Goal: Task Accomplishment & Management: Use online tool/utility

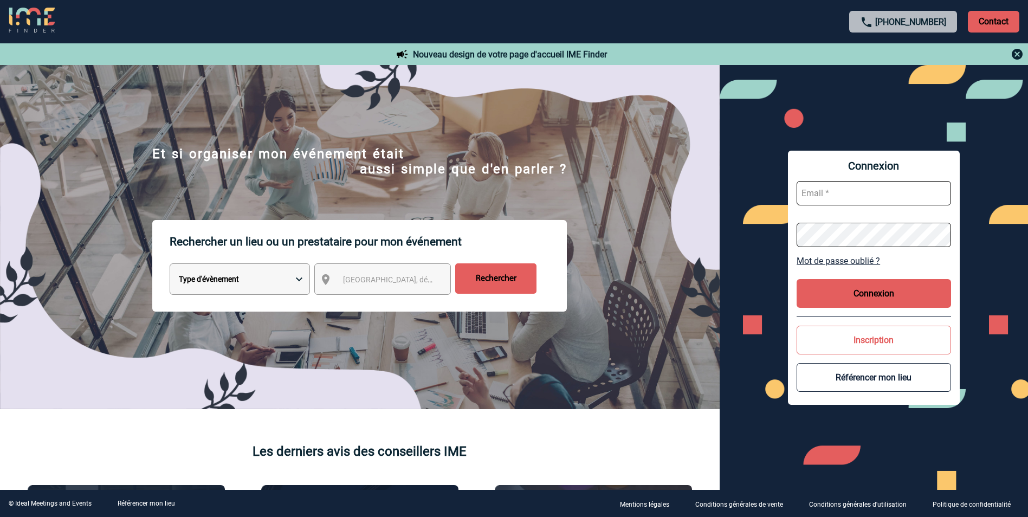
click at [905, 197] on input "text" at bounding box center [873, 193] width 154 height 24
type input "gwenaelle.welele@arkema.com"
click at [874, 284] on button "Connexion" at bounding box center [873, 293] width 154 height 29
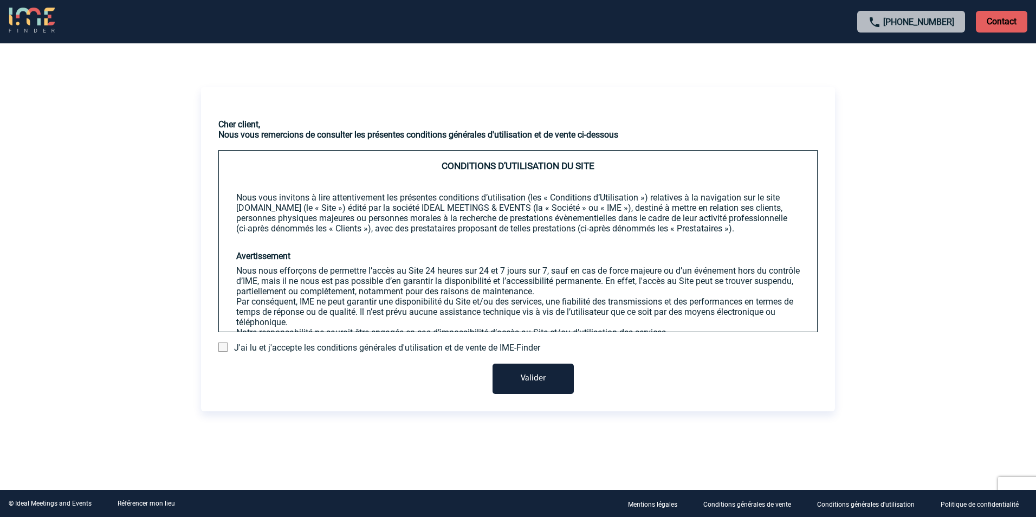
click at [291, 347] on span "J'ai lu et j'accepte les conditions générales d'utilisation et de vente de IME-…" at bounding box center [387, 347] width 306 height 10
click at [218, 347] on span at bounding box center [222, 346] width 9 height 9
click at [0, 0] on input "checkbox" at bounding box center [0, 0] width 0 height 0
click at [523, 383] on button "Valider" at bounding box center [532, 378] width 81 height 30
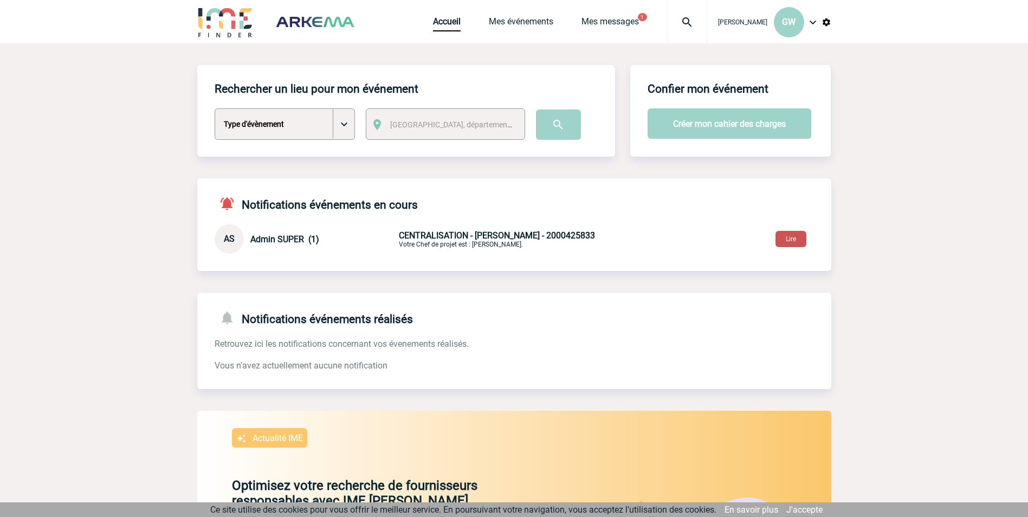
click at [794, 237] on button "Lire" at bounding box center [790, 239] width 31 height 16
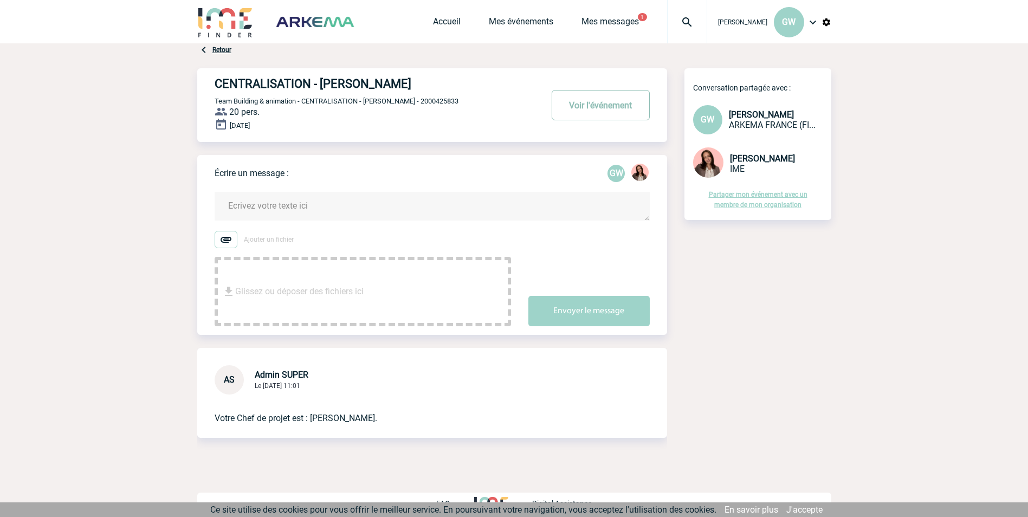
click at [600, 108] on button "Voir l'événement" at bounding box center [600, 105] width 98 height 30
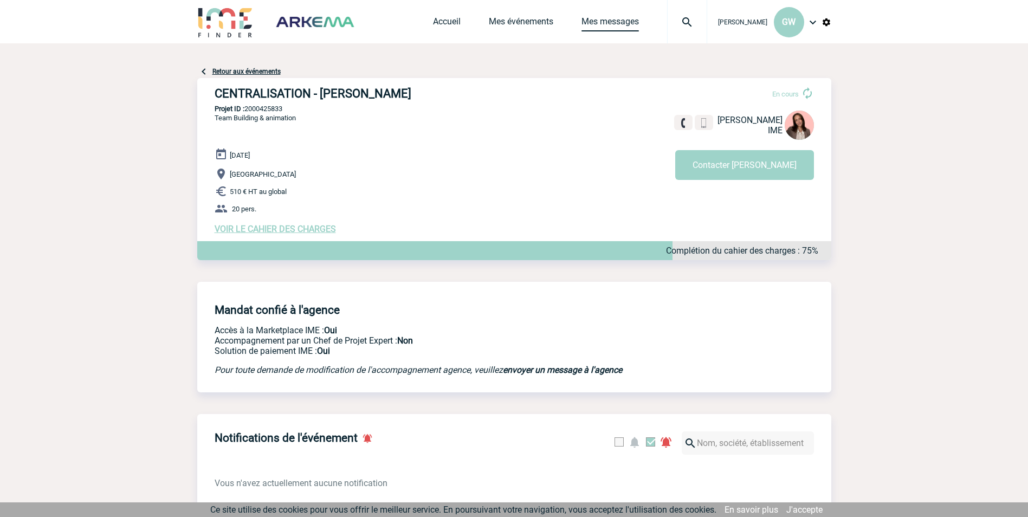
click at [605, 23] on link "Mes messages" at bounding box center [609, 23] width 57 height 15
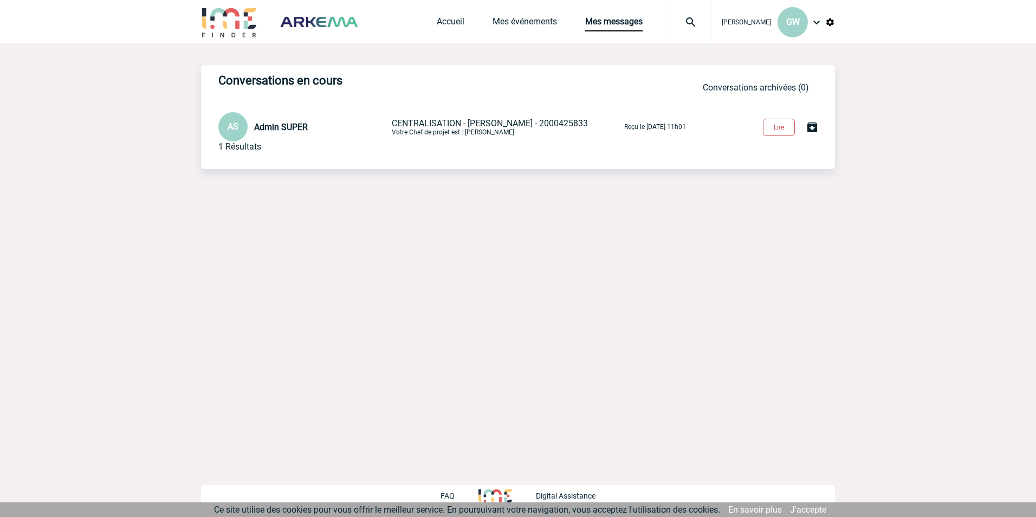
click at [780, 128] on button "Lire" at bounding box center [779, 127] width 32 height 17
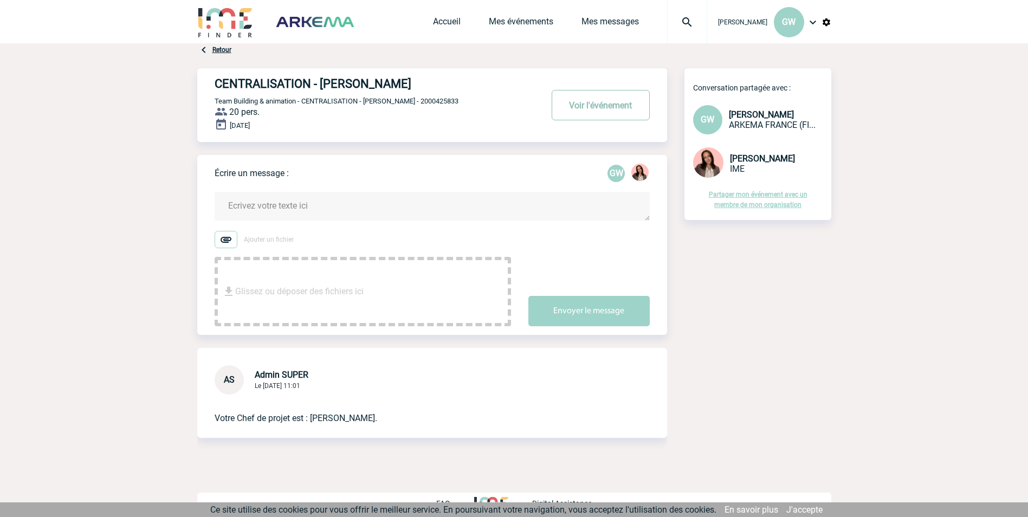
click at [587, 105] on button "Voir l'événement" at bounding box center [600, 105] width 98 height 30
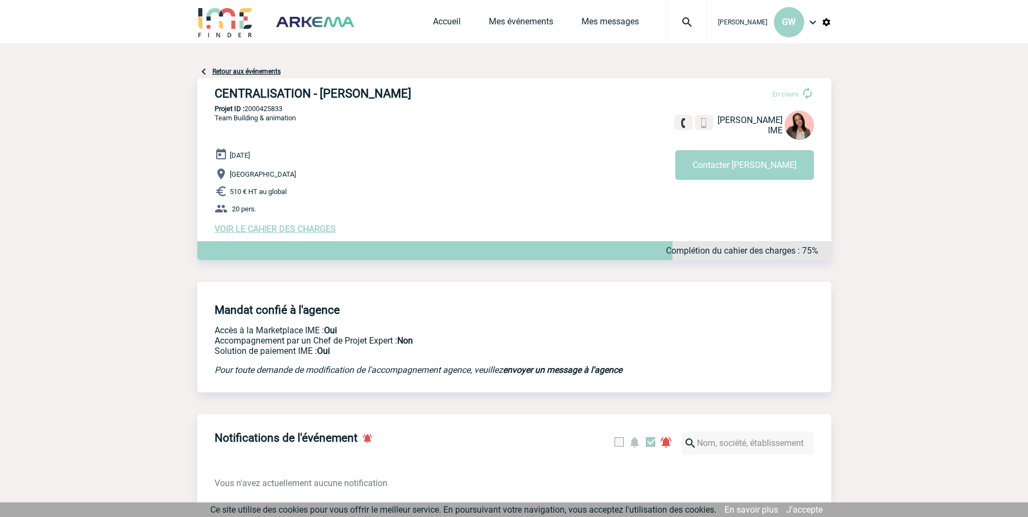
click at [308, 229] on span "VOIR LE CAHIER DES CHARGES" at bounding box center [275, 229] width 121 height 10
